Goal: Complete application form

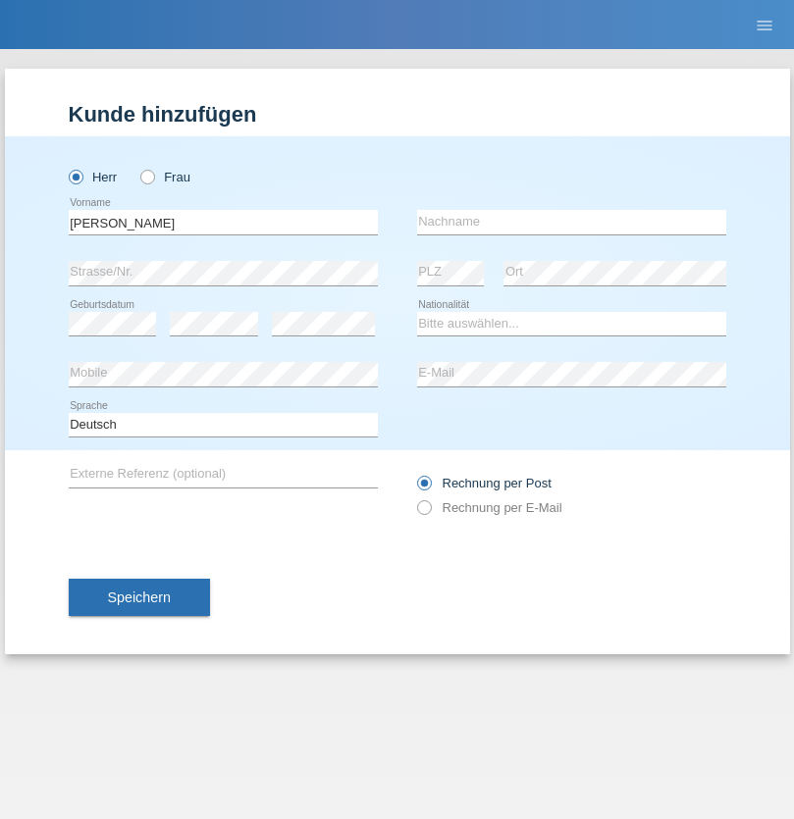
type input "[PERSON_NAME]"
click at [571, 222] on input "text" at bounding box center [571, 222] width 309 height 25
type input "[PERSON_NAME]"
select select "CH"
radio input "true"
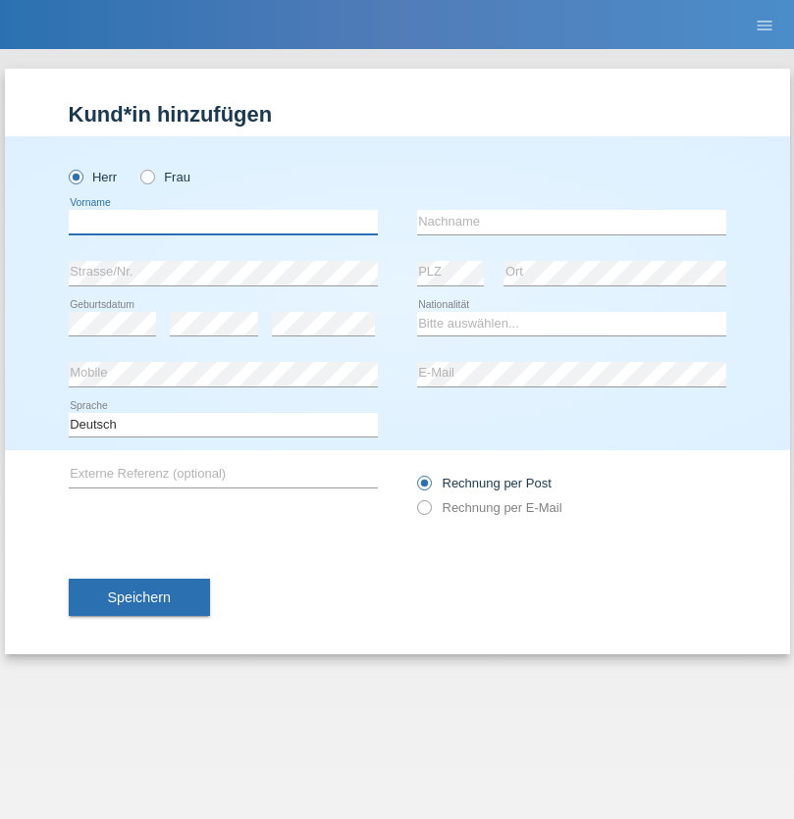
click at [223, 222] on input "text" at bounding box center [223, 222] width 309 height 25
type input "firat"
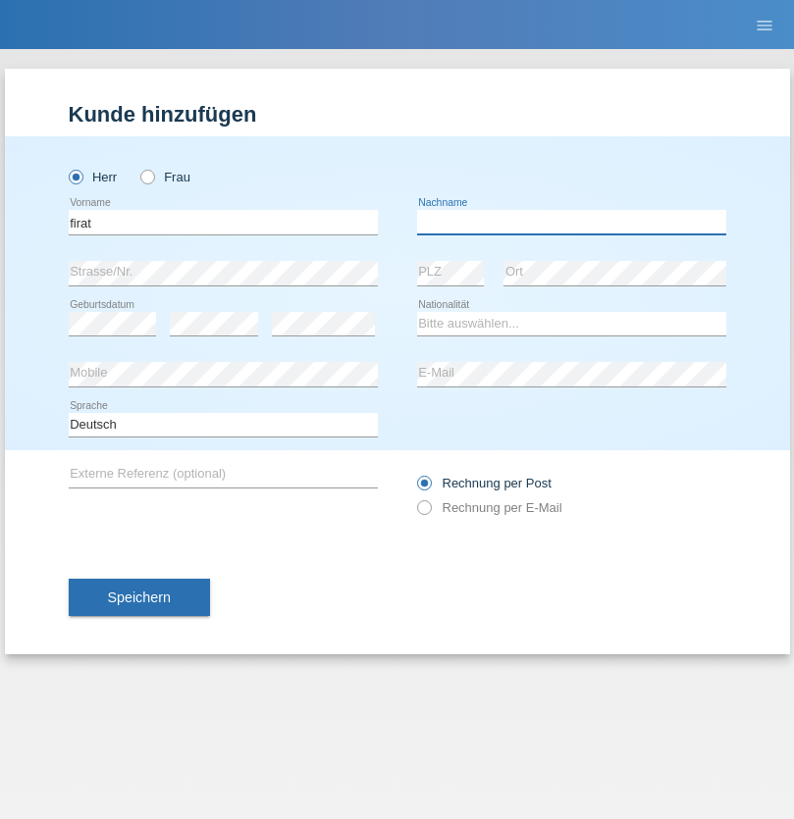
click at [571, 222] on input "text" at bounding box center [571, 222] width 309 height 25
type input "kara"
select select "CH"
